Goal: Ask a question

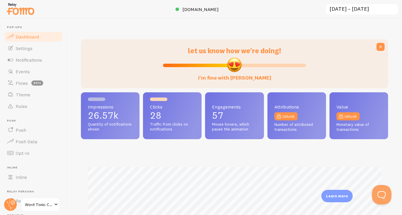
click at [375, 193] on button "Open Beacon popover" at bounding box center [379, 193] width 17 height 17
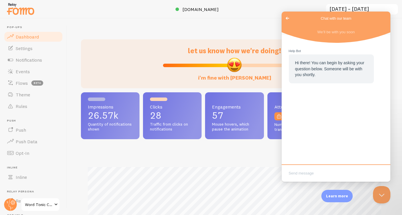
click at [314, 169] on textarea "Write chat message" at bounding box center [335, 174] width 106 height 14
type textarea "hi speak to an agent"
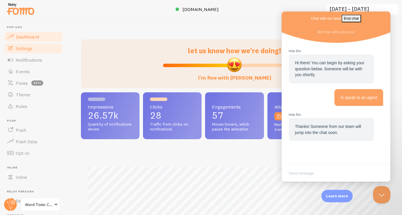
click at [28, 50] on span "Settings" at bounding box center [24, 48] width 17 height 6
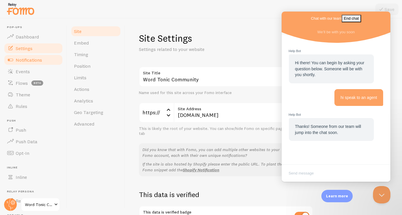
click at [27, 63] on link "Notifications" at bounding box center [33, 60] width 60 height 12
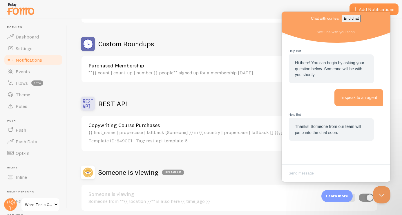
scroll to position [90, 0]
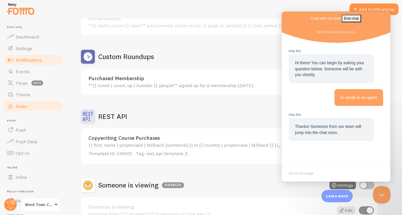
click at [34, 105] on link "Rules" at bounding box center [33, 107] width 60 height 12
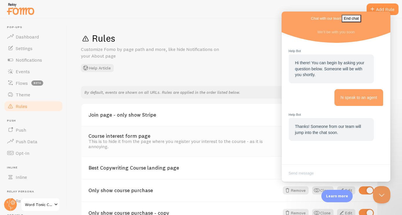
scroll to position [60, 0]
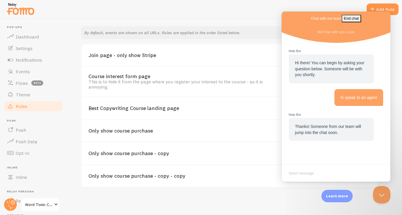
click at [315, 18] on div "Chat with our team End chat" at bounding box center [335, 19] width 109 height 14
click at [379, 194] on button "Close Beacon popover" at bounding box center [379, 193] width 17 height 17
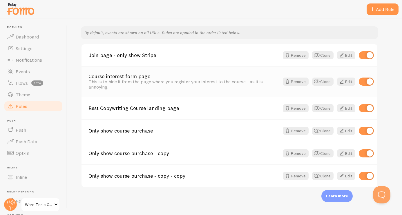
click at [369, 80] on input "checkbox" at bounding box center [365, 82] width 15 height 8
checkbox input "false"
click at [157, 60] on div "Join page - only show Stripe Remove Clone Edit" at bounding box center [228, 55] width 295 height 22
click at [347, 54] on link "Edit" at bounding box center [346, 55] width 18 height 8
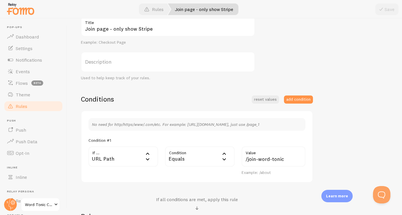
scroll to position [68, 0]
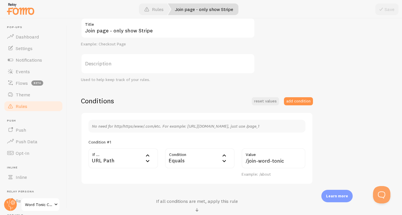
click at [26, 105] on span "Rules" at bounding box center [22, 106] width 12 height 6
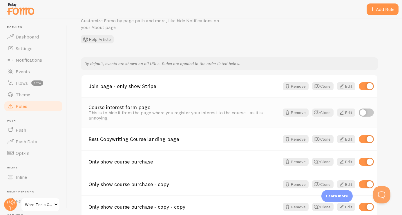
scroll to position [60, 0]
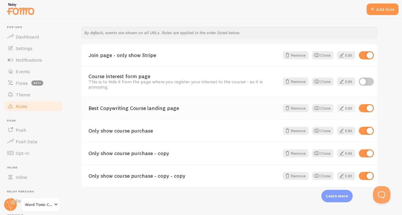
click at [341, 105] on span at bounding box center [341, 108] width 7 height 7
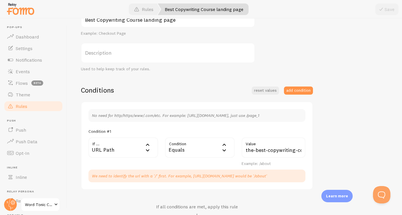
scroll to position [128, 0]
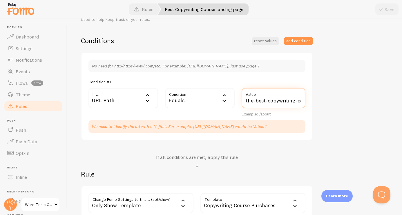
click at [256, 100] on input "the-best-copywriting-course-ever" at bounding box center [273, 98] width 64 height 20
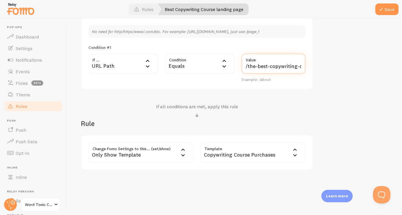
scroll to position [163, 0]
type input "/the-best-copywriting-course-ever"
click at [390, 8] on button "Save" at bounding box center [386, 9] width 23 height 12
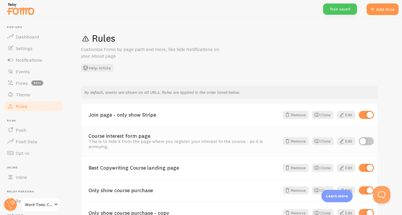
scroll to position [60, 0]
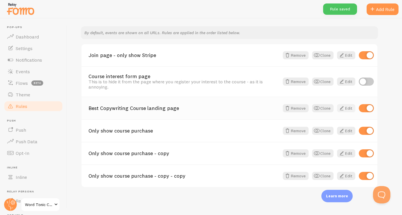
click at [348, 109] on link "Edit" at bounding box center [346, 108] width 18 height 8
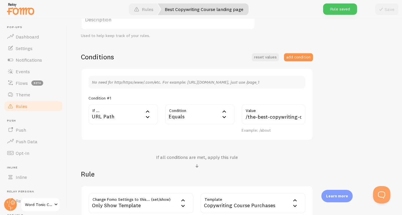
scroll to position [113, 0]
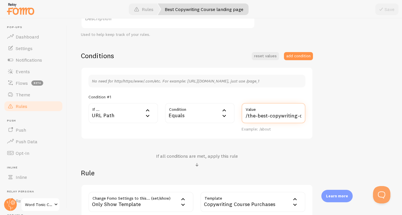
click at [251, 116] on input "/the-best-copywriting-course-ever" at bounding box center [273, 113] width 64 height 20
click at [206, 59] on div "Conditions reset values add condition" at bounding box center [197, 55] width 232 height 9
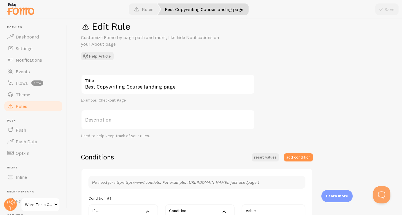
scroll to position [0, 0]
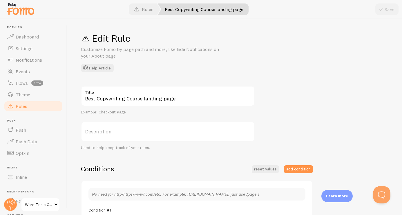
click at [41, 105] on link "Rules" at bounding box center [33, 107] width 60 height 12
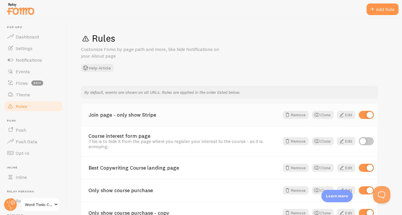
scroll to position [60, 0]
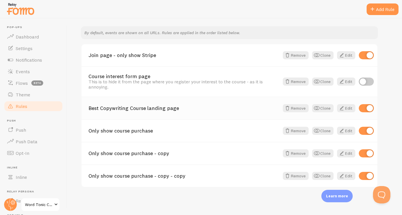
click at [362, 109] on input "checkbox" at bounding box center [365, 108] width 15 height 8
checkbox input "false"
click at [160, 132] on link "Only show course purchase" at bounding box center [183, 130] width 191 height 5
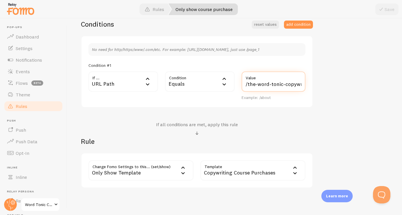
drag, startPoint x: 255, startPoint y: 84, endPoint x: 241, endPoint y: 86, distance: 14.3
click at [241, 86] on div "/the-word-tonic-copywriters-course Value Example: /about" at bounding box center [273, 86] width 71 height 29
paste input "text"
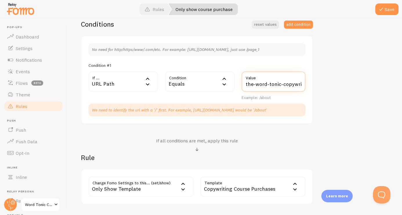
click at [245, 85] on input "the-word-tonic-copywriters-course" at bounding box center [273, 82] width 64 height 20
type input "/the-word-tonic-copywriters-course"
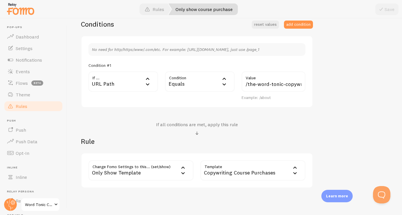
click at [327, 105] on div "Only show course purchase Title Example: Checkout Page Description Used to help…" at bounding box center [234, 64] width 307 height 247
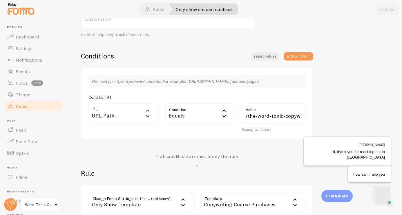
scroll to position [89, 0]
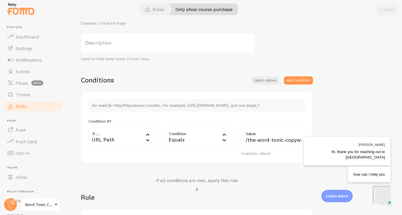
click at [30, 103] on link "Rules" at bounding box center [33, 107] width 60 height 12
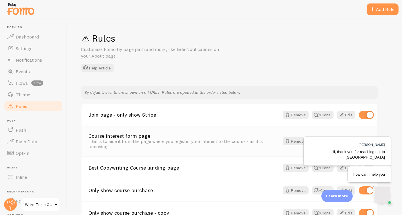
scroll to position [60, 0]
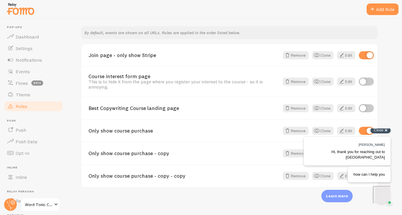
click at [377, 132] on span "Close" at bounding box center [378, 130] width 10 height 4
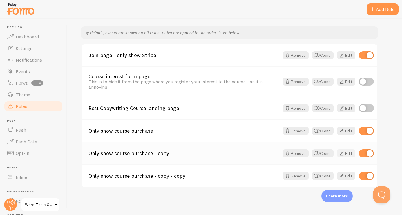
click at [344, 155] on span at bounding box center [341, 153] width 7 height 7
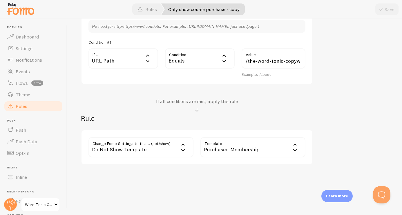
scroll to position [169, 0]
click at [381, 194] on button "Open Beacon popover" at bounding box center [379, 193] width 17 height 17
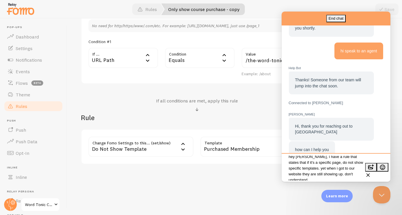
scroll to position [7, 0]
type textarea "hey [PERSON_NAME], I have a rule that states that if it's a specific page, do n…"
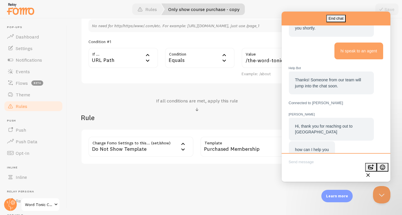
scroll to position [83, 0]
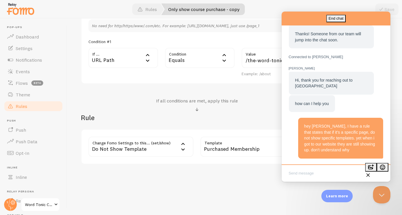
click at [21, 107] on span "Rules" at bounding box center [22, 106] width 12 height 6
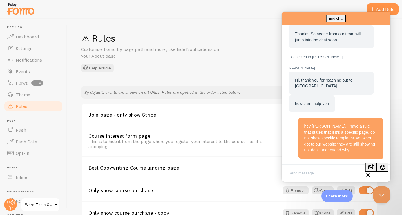
scroll to position [60, 0]
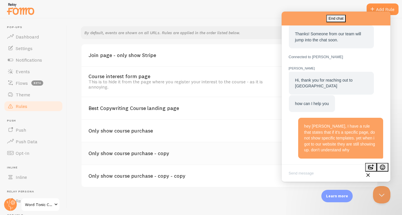
click at [99, 156] on div "Only show course purchase - copy Remove Clone Edit" at bounding box center [228, 153] width 295 height 23
click at [75, 164] on div "Rules Customize Fomo by page path and more, like hide Notifications on your Abo…" at bounding box center [234, 117] width 335 height 197
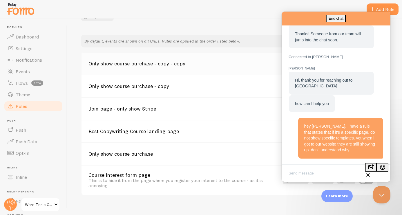
scroll to position [37, 0]
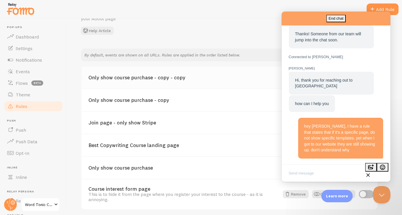
click at [196, 82] on div "Only show course purchase - copy - copy Remove Clone Edit" at bounding box center [228, 78] width 295 height 22
click at [374, 190] on button "Close Beacon popover" at bounding box center [379, 193] width 17 height 17
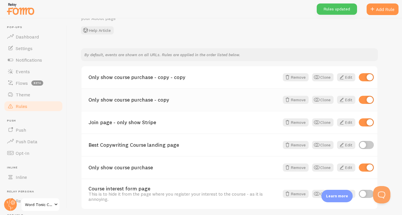
scroll to position [60, 0]
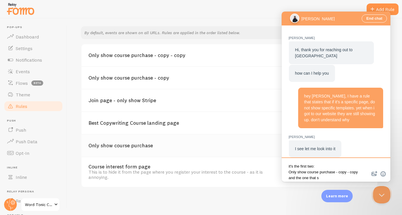
scroll to position [112, 0]
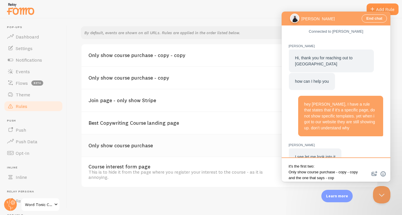
type textarea "it's the first two: Only show course purchase - copy - copy and the one that sa…"
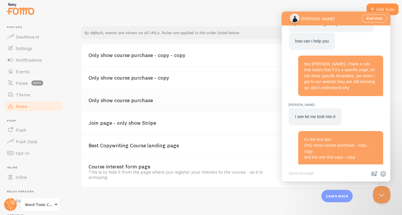
click at [114, 102] on link "Only show course purchase" at bounding box center [183, 100] width 191 height 5
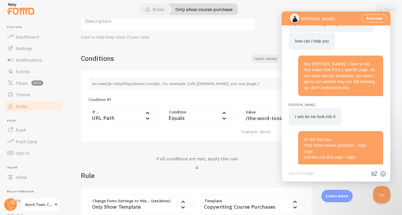
scroll to position [169, 0]
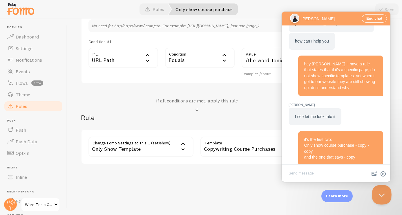
click at [384, 191] on button "Close Beacon popover" at bounding box center [379, 193] width 17 height 17
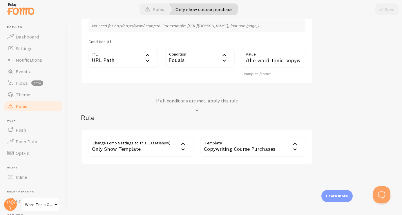
click at [43, 106] on link "Rules" at bounding box center [33, 107] width 60 height 12
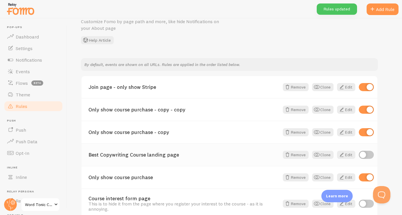
scroll to position [46, 0]
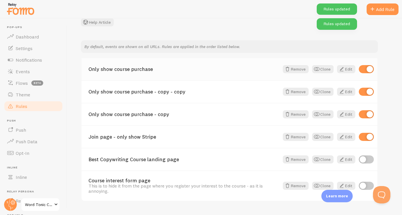
click at [124, 69] on link "Only show course purchase" at bounding box center [183, 69] width 191 height 5
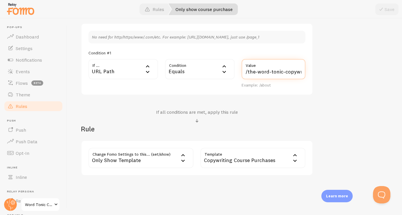
scroll to position [0, 27]
drag, startPoint x: 283, startPoint y: 69, endPoint x: 329, endPoint y: 69, distance: 45.8
click at [329, 69] on div "Only show course purchase Title Example: Checkout Page Description Used to help…" at bounding box center [234, 52] width 307 height 247
click at [323, 73] on div "Only show course purchase Title Example: Checkout Page Description Used to help…" at bounding box center [234, 52] width 307 height 247
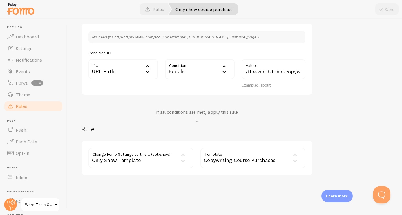
click at [32, 107] on link "Rules" at bounding box center [33, 107] width 60 height 12
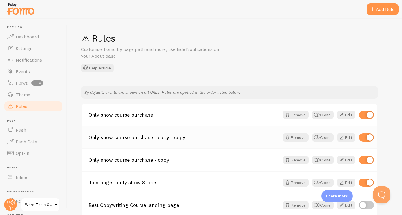
click at [149, 133] on div "Only show course purchase - copy - copy Remove Clone Edit" at bounding box center [228, 137] width 295 height 23
click at [157, 139] on link "Only show course purchase - copy - copy" at bounding box center [183, 137] width 191 height 5
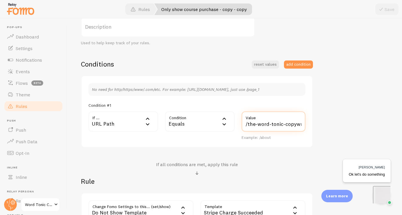
scroll to position [0, 27]
drag, startPoint x: 276, startPoint y: 122, endPoint x: 339, endPoint y: 122, distance: 62.6
click at [339, 122] on div "Only show course purchase - copy - copy Title Example: Checkout Page Descriptio…" at bounding box center [234, 104] width 307 height 247
click at [335, 123] on div "Only show course purchase - copy - copy Title Example: Checkout Page Descriptio…" at bounding box center [234, 104] width 307 height 247
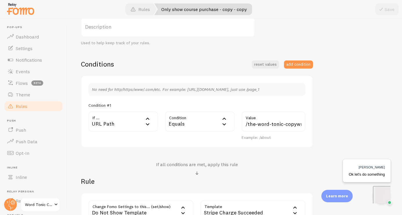
click at [19, 105] on span "Rules" at bounding box center [22, 106] width 12 height 6
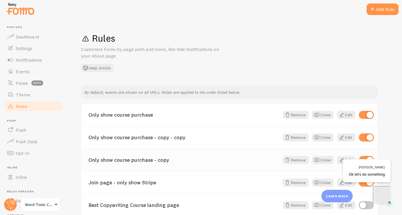
scroll to position [60, 0]
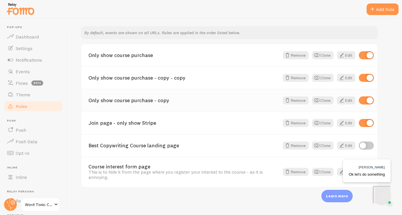
click at [220, 104] on div "Only show course purchase - copy Remove Clone Edit" at bounding box center [228, 100] width 295 height 23
click at [370, 176] on span "Ok let's do something" at bounding box center [366, 174] width 36 height 4
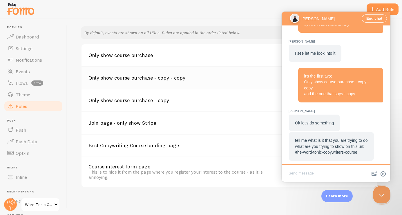
scroll to position [233, 0]
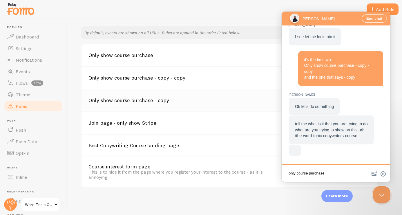
type textarea "only course purchases"
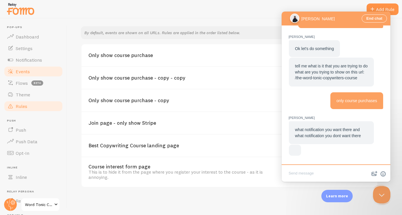
scroll to position [273, 0]
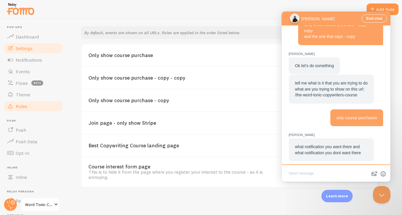
click at [26, 51] on span "Settings" at bounding box center [24, 48] width 17 height 6
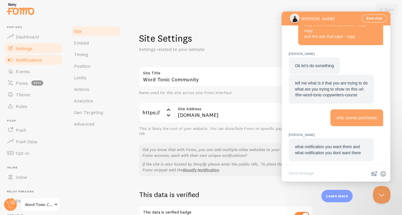
click at [26, 62] on span "Notifications" at bounding box center [29, 60] width 26 height 6
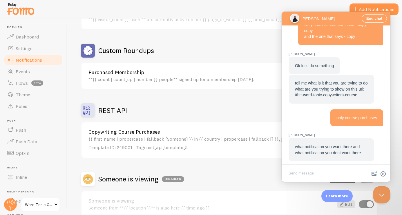
scroll to position [56, 0]
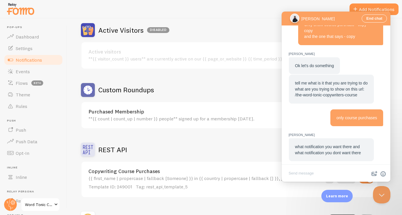
drag, startPoint x: 134, startPoint y: 150, endPoint x: 92, endPoint y: 148, distance: 42.0
click at [92, 148] on div "REST API Settings" at bounding box center [229, 150] width 297 height 14
copy div "REST API"
click at [306, 170] on textarea "Write chat message" at bounding box center [335, 174] width 106 height 14
paste textarea "REST API"
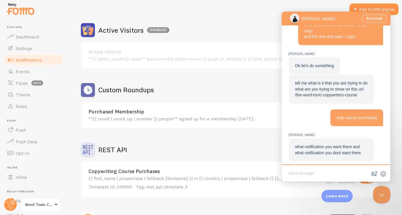
type textarea "REST API"
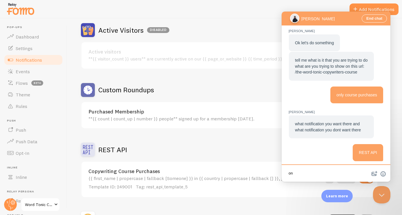
type textarea "one"
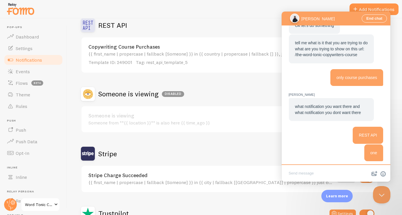
scroll to position [182, 0]
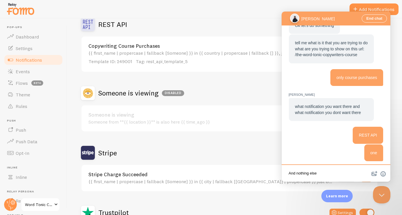
type textarea "And nothing else."
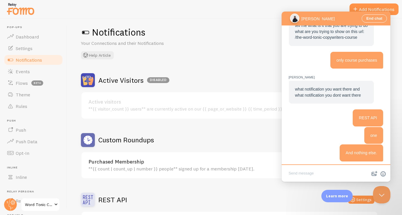
scroll to position [0, 0]
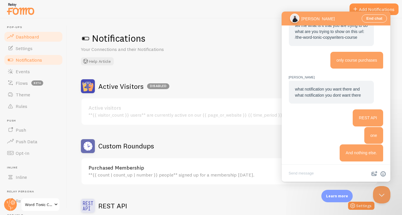
click at [39, 39] on link "Dashboard" at bounding box center [33, 37] width 60 height 12
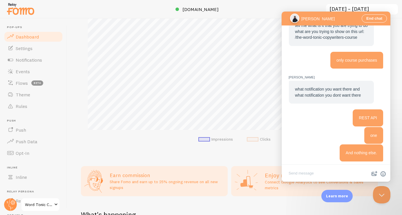
scroll to position [71, 0]
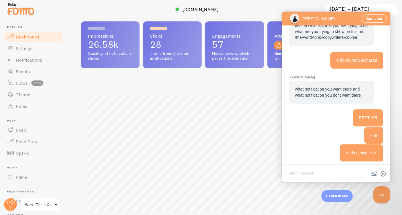
click at [332, 17] on span "[PERSON_NAME]" at bounding box center [320, 19] width 39 height 4
click at [384, 197] on button "Close Beacon popover" at bounding box center [379, 193] width 17 height 17
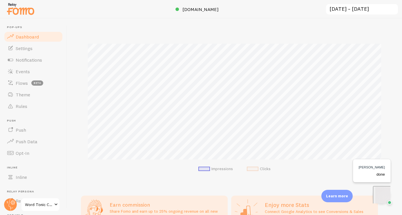
scroll to position [0, 0]
click at [373, 177] on div "[PERSON_NAME] done" at bounding box center [372, 170] width 38 height 23
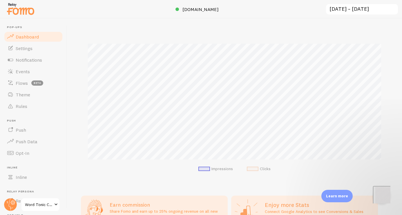
scroll to position [376, 0]
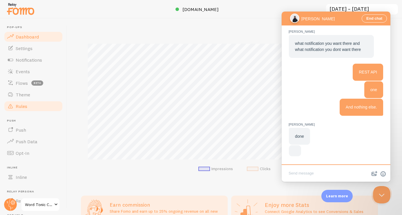
click at [27, 104] on link "Rules" at bounding box center [33, 107] width 60 height 12
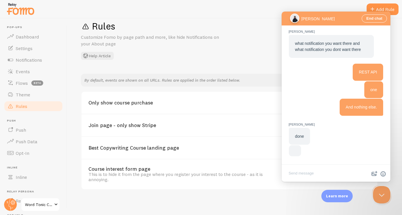
scroll to position [14, 0]
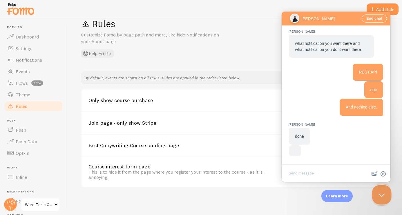
click at [381, 194] on button "Close Beacon popover" at bounding box center [379, 193] width 17 height 17
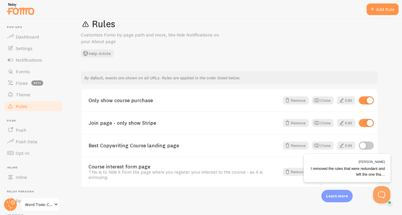
scroll to position [0, 0]
click at [380, 195] on img "Open Beacon popover" at bounding box center [403, 215] width 58 height 58
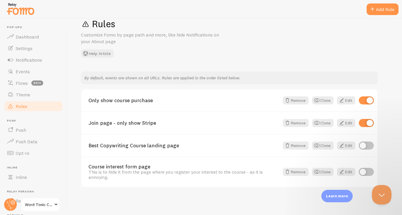
scroll to position [423, 0]
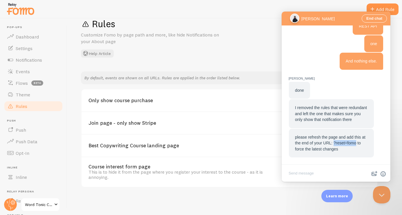
drag, startPoint x: 362, startPoint y: 143, endPoint x: 339, endPoint y: 144, distance: 22.6
click at [339, 144] on span "please refresh the page and add this at the end of your URL: ?reset=fomo to for…" at bounding box center [330, 143] width 70 height 17
copy span "?reset=fomo"
click at [323, 174] on textarea "Write chat message" at bounding box center [335, 174] width 106 height 14
type textarea "ok that worked thanks"
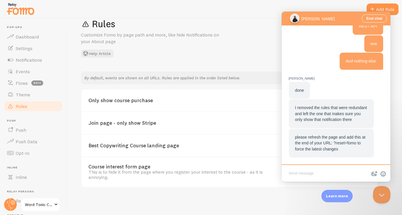
scroll to position [446, 0]
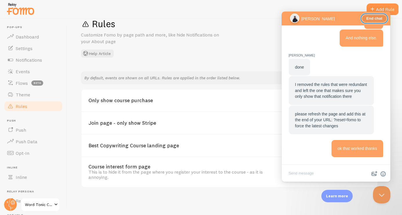
click at [376, 18] on button "End chat" at bounding box center [373, 18] width 25 height 8
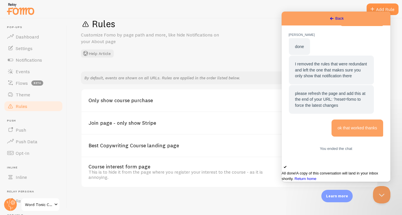
click at [383, 195] on button "Close Beacon popover" at bounding box center [381, 194] width 17 height 17
